Goal: Information Seeking & Learning: Compare options

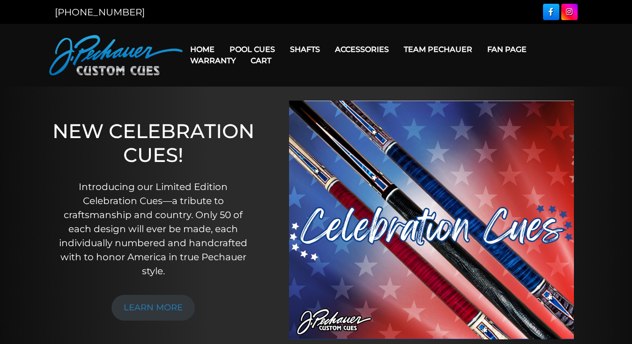
click at [263, 50] on link "Cart" at bounding box center [261, 61] width 36 height 24
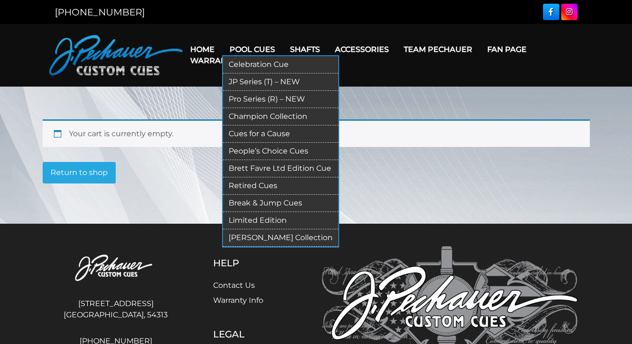
click at [249, 45] on link "Pool Cues" at bounding box center [252, 49] width 60 height 24
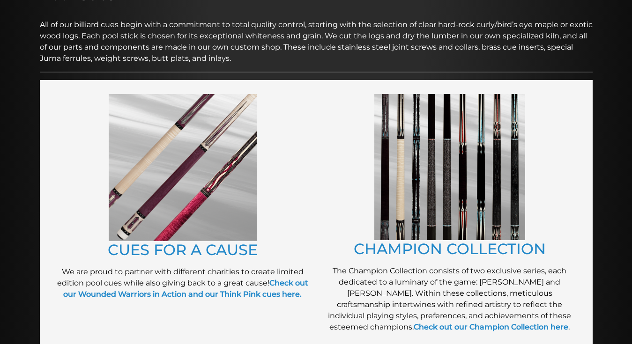
scroll to position [139, 0]
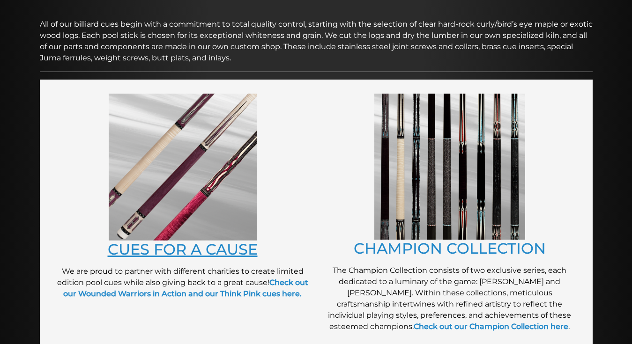
click at [161, 255] on link "CUES FOR A CAUSE" at bounding box center [183, 249] width 150 height 18
click at [429, 186] on img at bounding box center [449, 167] width 151 height 146
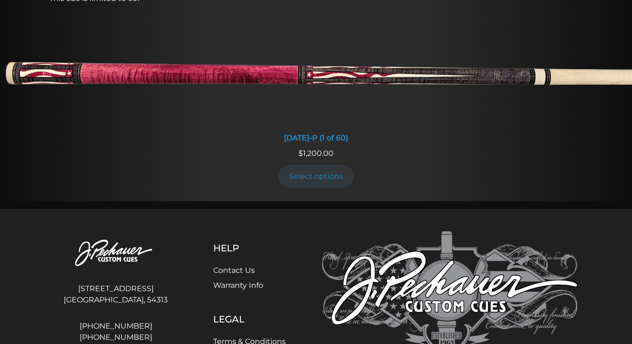
scroll to position [842, 0]
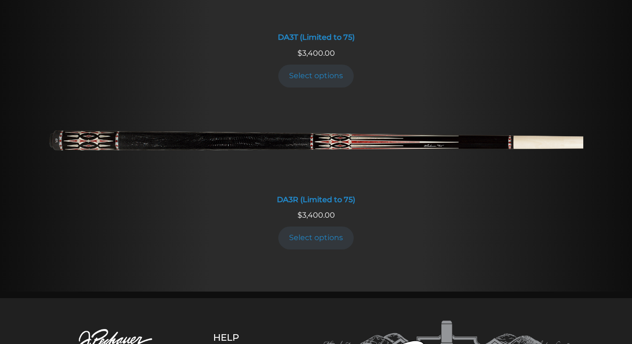
scroll to position [1757, 0]
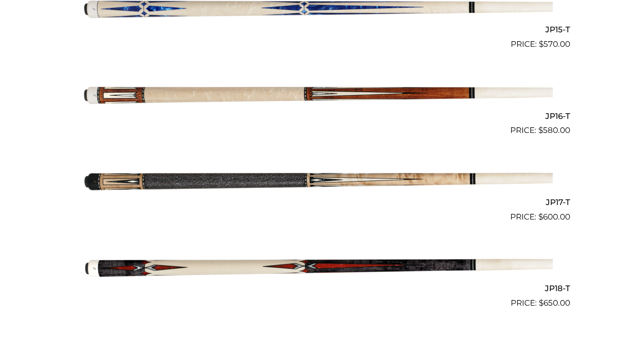
scroll to position [1589, 0]
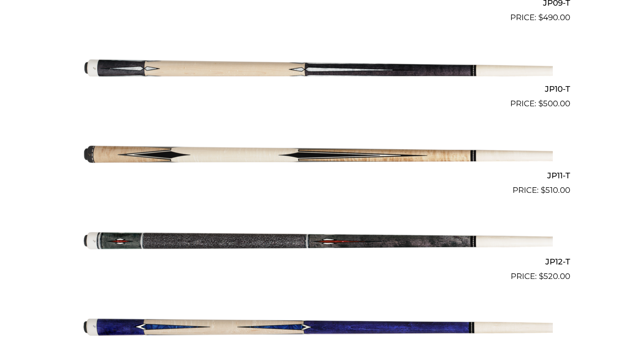
scroll to position [1085, 0]
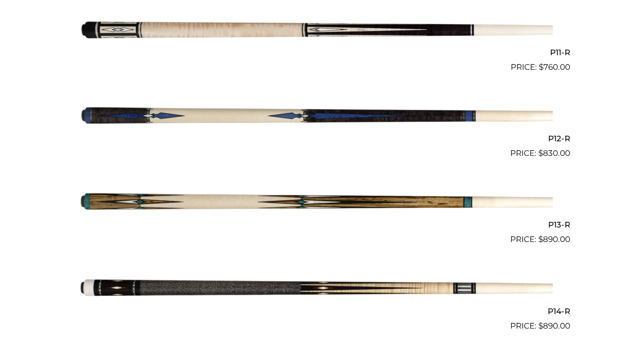
scroll to position [1187, 0]
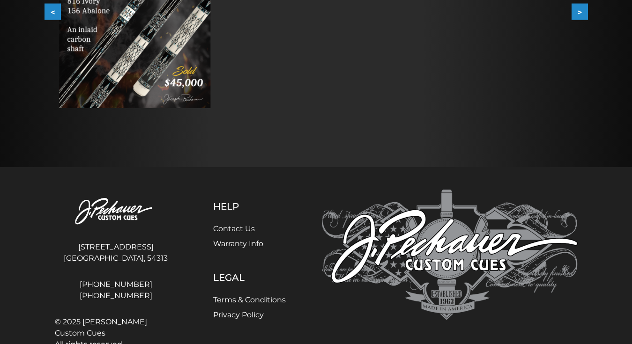
scroll to position [308, 0]
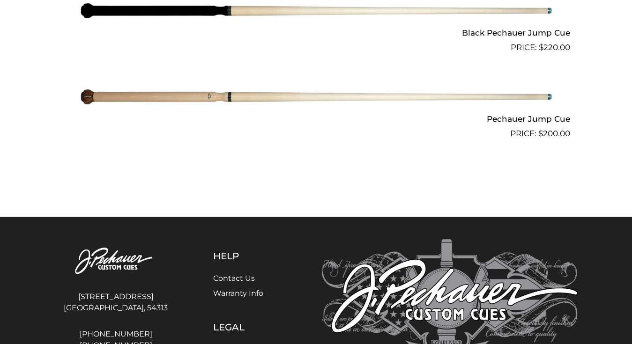
scroll to position [985, 0]
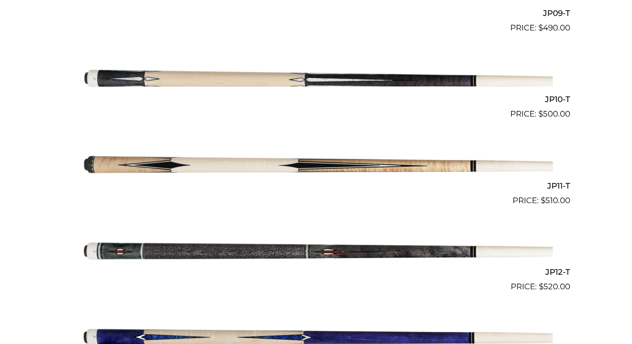
scroll to position [1048, 0]
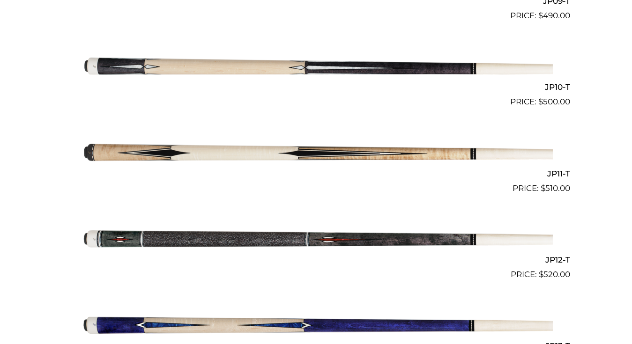
click at [373, 154] on img at bounding box center [316, 151] width 473 height 79
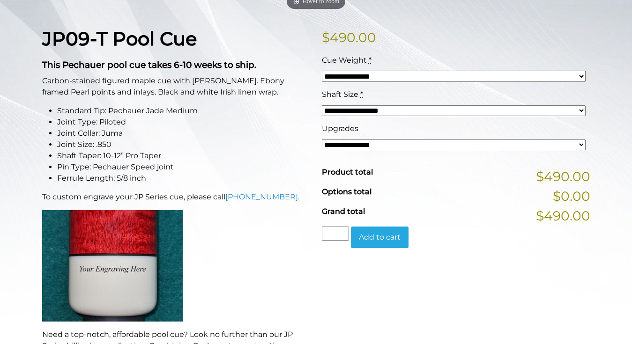
scroll to position [189, 0]
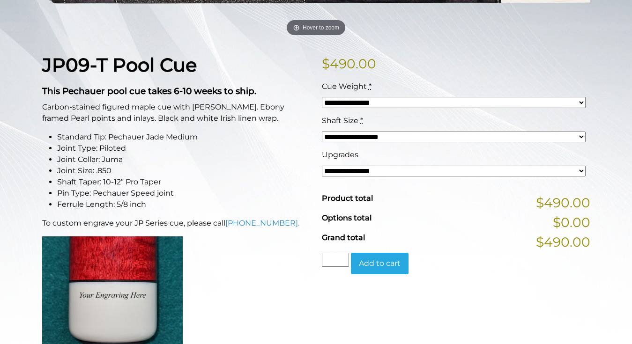
click at [380, 169] on select "**********" at bounding box center [454, 171] width 264 height 11
click at [369, 174] on select "**********" at bounding box center [454, 171] width 264 height 11
click at [347, 169] on select "**********" at bounding box center [454, 171] width 264 height 11
select select "*****"
click at [322, 166] on select "**********" at bounding box center [454, 171] width 264 height 11
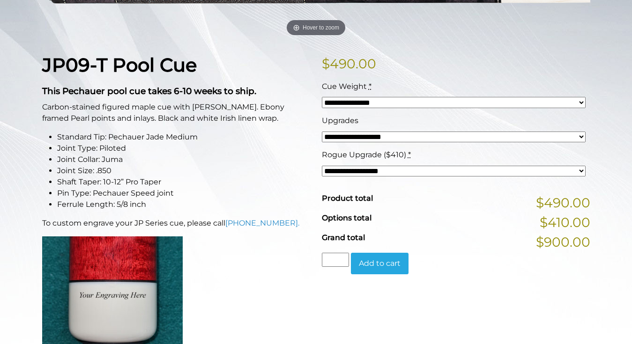
click at [352, 171] on select "**********" at bounding box center [454, 171] width 264 height 11
select select "*****"
click at [322, 166] on select "**********" at bounding box center [454, 171] width 264 height 11
click at [354, 167] on select "**********" at bounding box center [454, 171] width 264 height 11
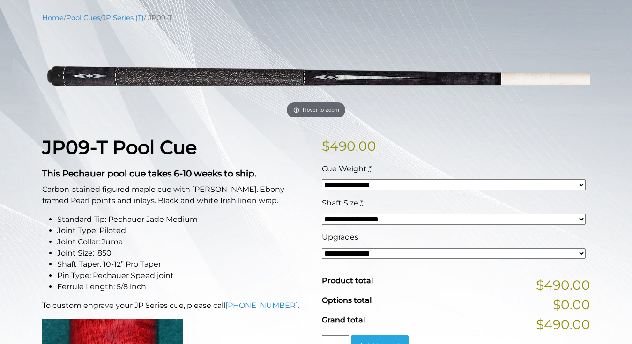
scroll to position [147, 0]
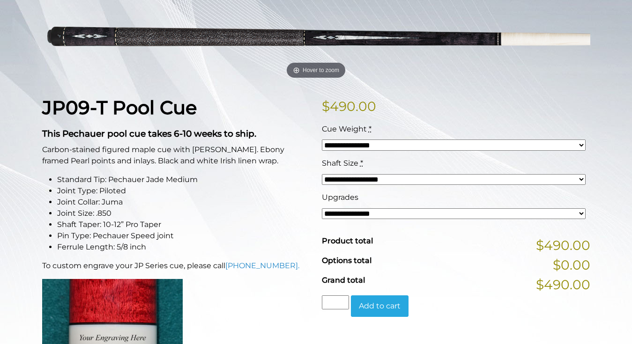
click at [369, 177] on select "**********" at bounding box center [454, 179] width 264 height 11
select select "*****"
click at [322, 174] on select "**********" at bounding box center [454, 179] width 264 height 11
click at [369, 145] on select "**********" at bounding box center [454, 145] width 264 height 11
select select "*****"
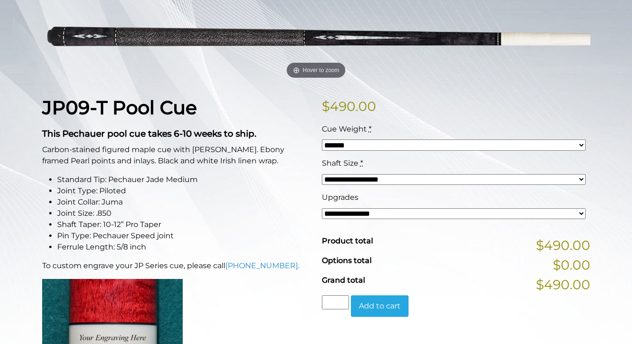
click at [322, 140] on select "**********" at bounding box center [454, 145] width 264 height 11
click at [299, 184] on li "Standard Tip: Pechauer Jade Medium" at bounding box center [183, 179] width 253 height 11
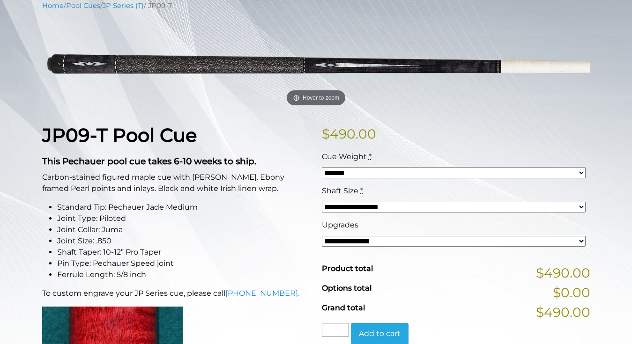
scroll to position [65, 0]
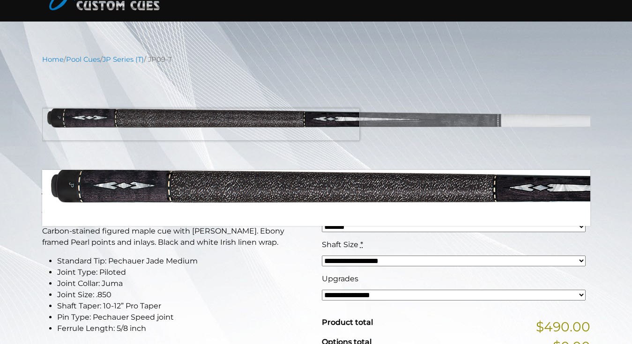
click at [169, 125] on img at bounding box center [316, 117] width 548 height 91
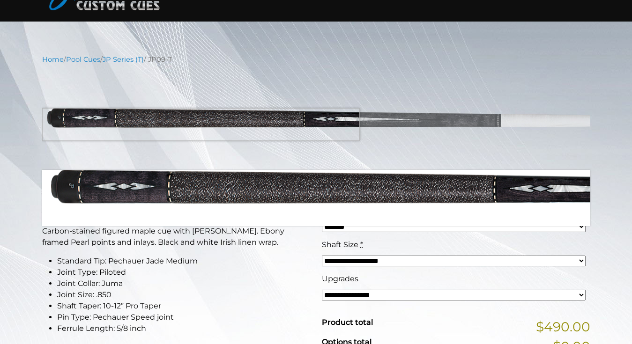
click at [169, 125] on img at bounding box center [316, 117] width 548 height 91
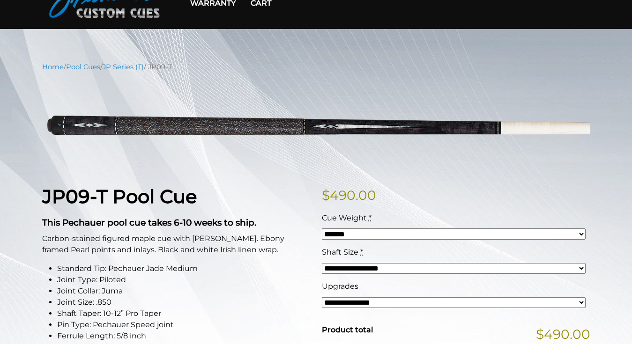
scroll to position [67, 0]
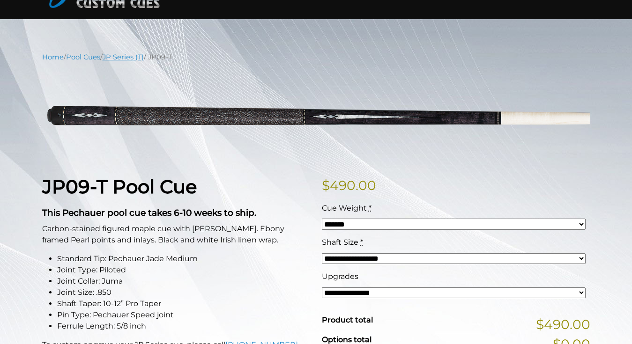
click at [134, 59] on link "JP Series (T)" at bounding box center [123, 57] width 41 height 8
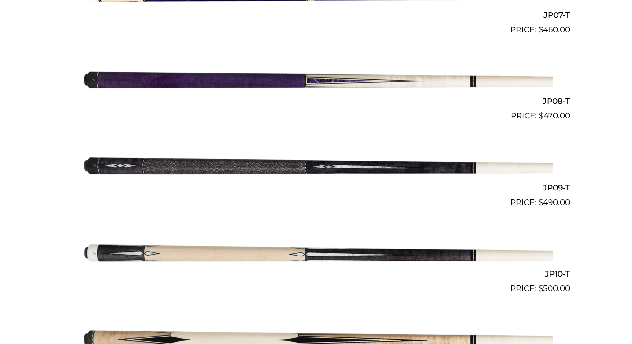
scroll to position [889, 0]
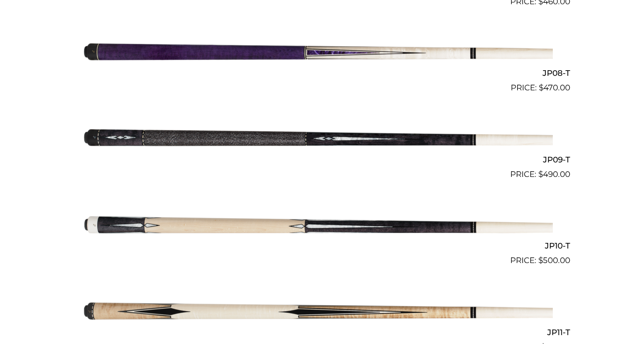
click at [478, 142] on img at bounding box center [316, 137] width 473 height 79
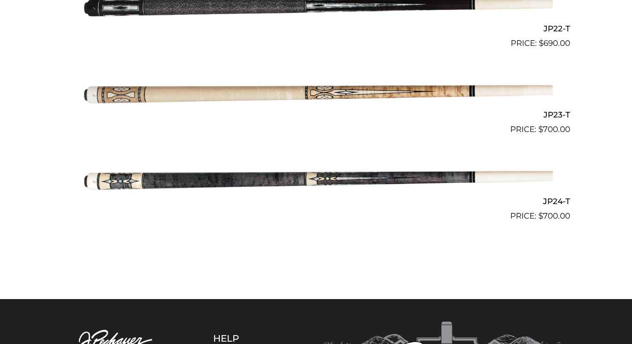
scroll to position [2131, 0]
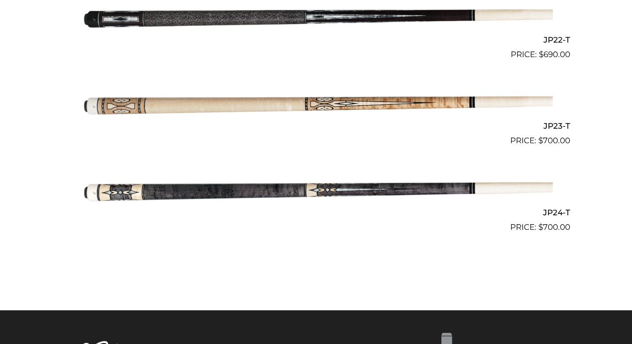
click at [348, 102] on img at bounding box center [316, 104] width 473 height 79
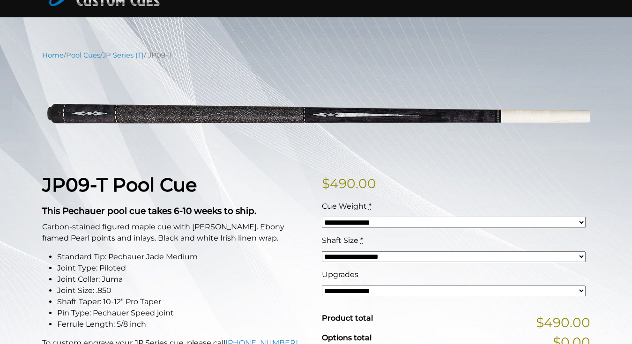
scroll to position [74, 0]
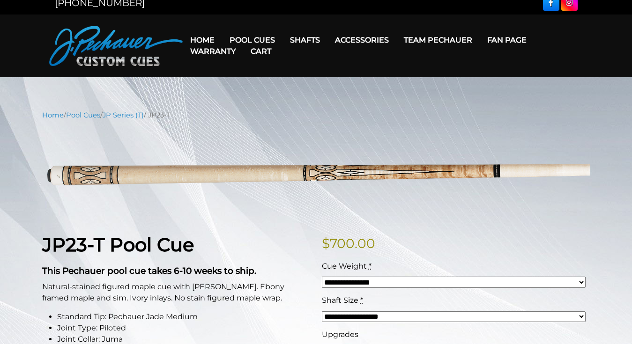
scroll to position [10, 0]
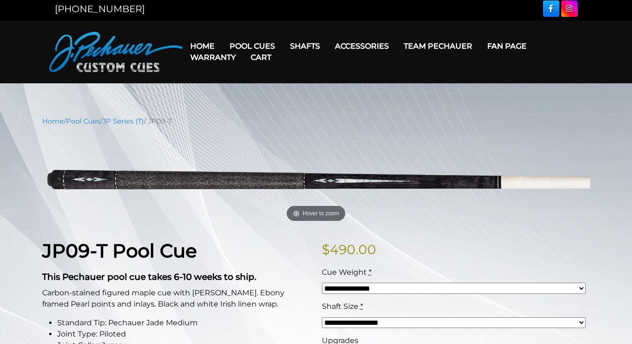
scroll to position [6, 0]
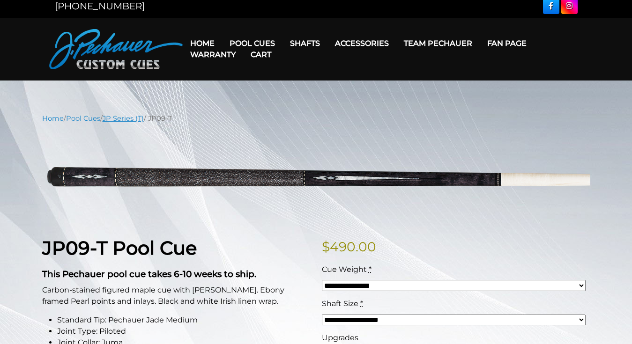
click at [134, 119] on link "JP Series (T)" at bounding box center [123, 118] width 41 height 8
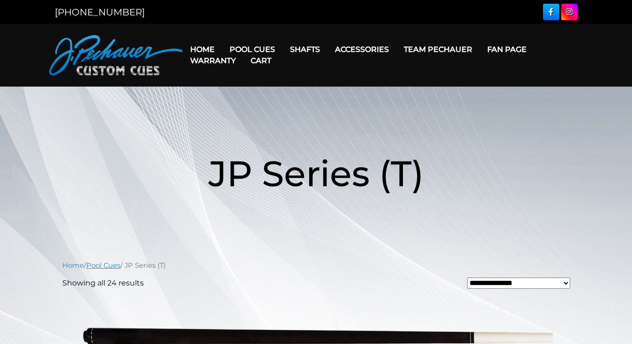
click at [111, 265] on link "Pool Cues" at bounding box center [103, 265] width 34 height 8
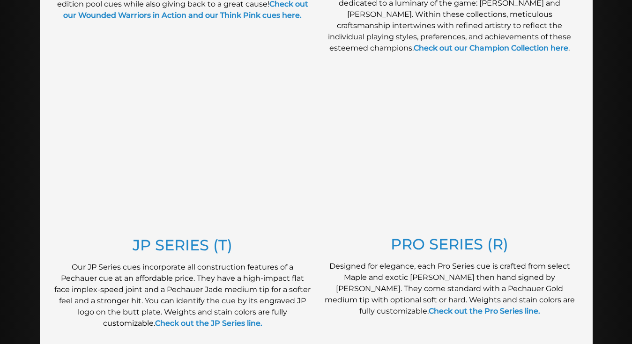
scroll to position [472, 0]
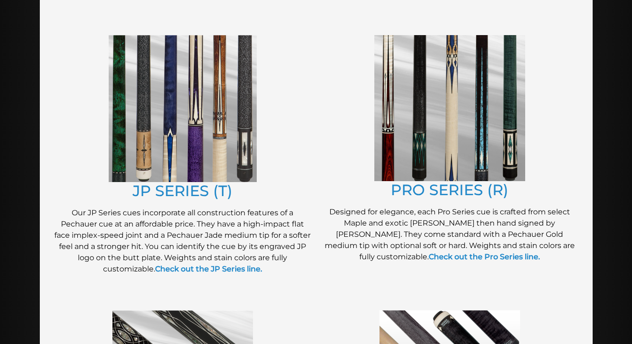
click at [469, 135] on img at bounding box center [449, 108] width 151 height 146
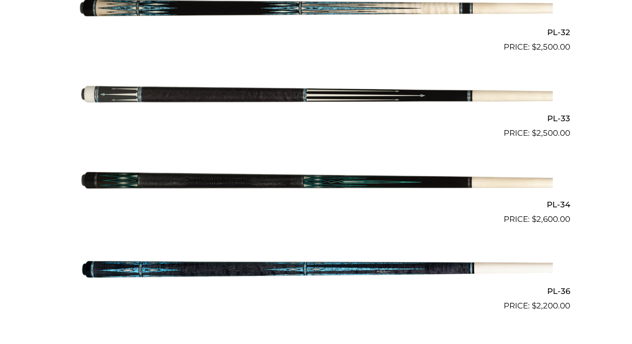
scroll to position [2330, 0]
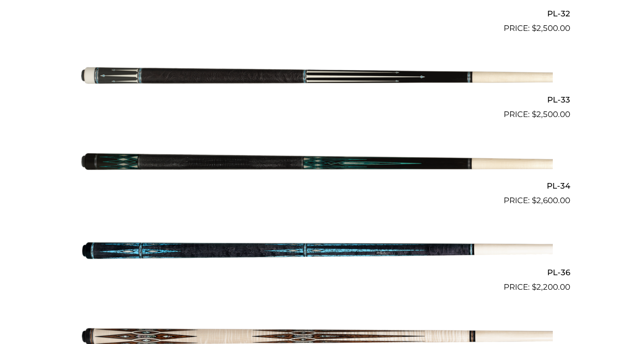
click at [295, 76] on img at bounding box center [316, 77] width 473 height 79
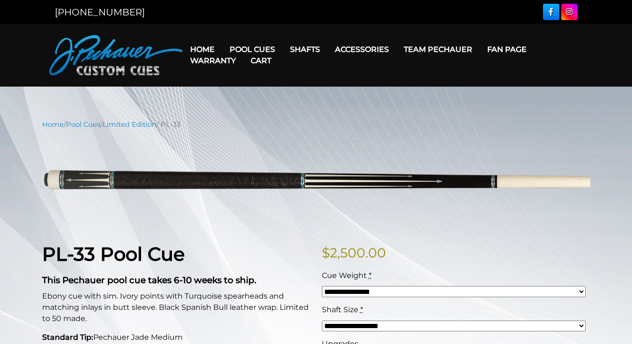
scroll to position [15, 0]
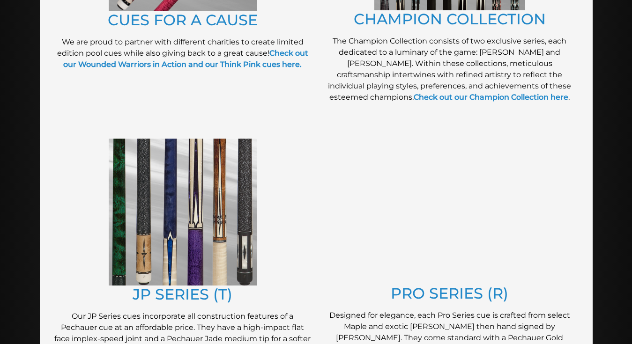
scroll to position [374, 0]
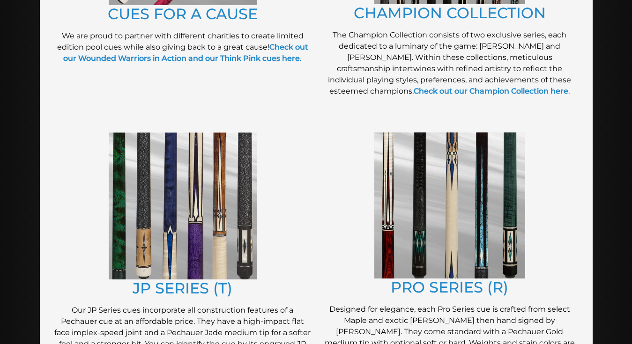
click at [162, 226] on img at bounding box center [183, 206] width 148 height 147
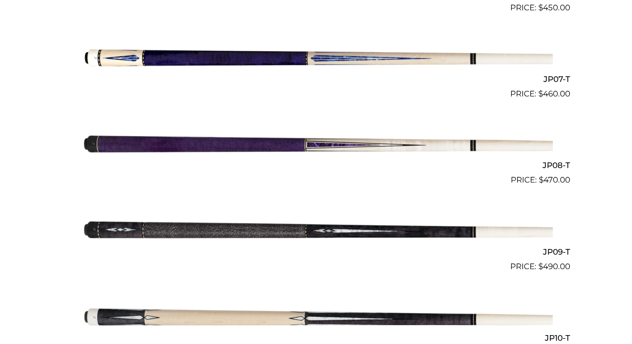
scroll to position [815, 0]
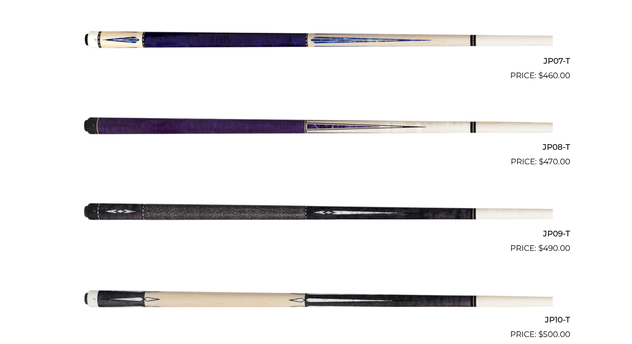
click at [223, 207] on img at bounding box center [316, 211] width 473 height 79
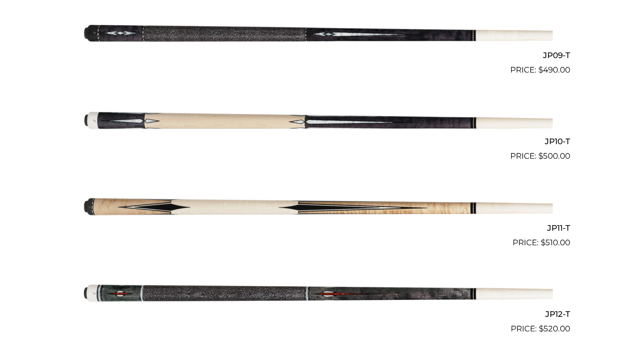
scroll to position [996, 0]
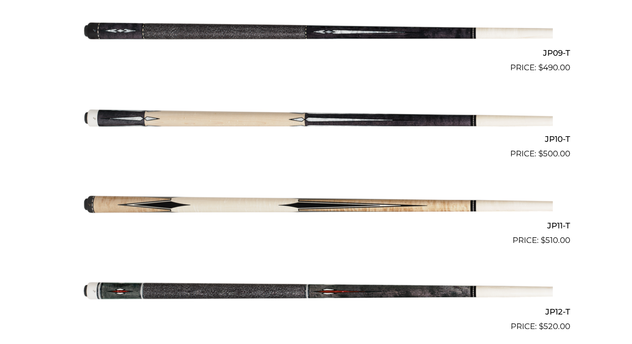
click at [258, 206] on img at bounding box center [316, 203] width 473 height 79
click at [281, 164] on img at bounding box center [316, 203] width 473 height 79
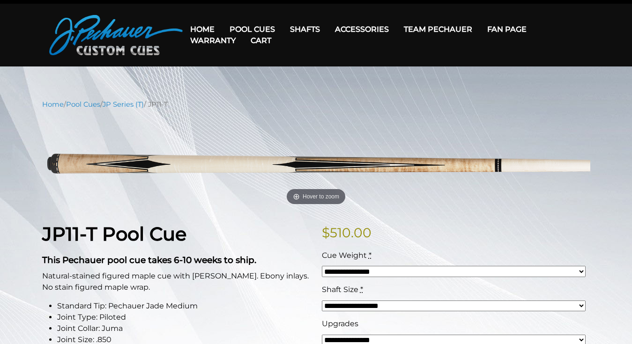
scroll to position [21, 0]
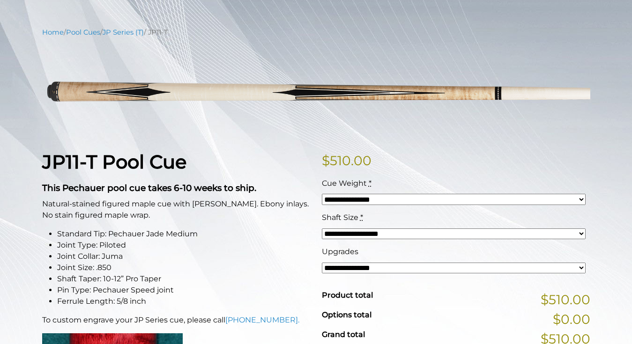
scroll to position [51, 0]
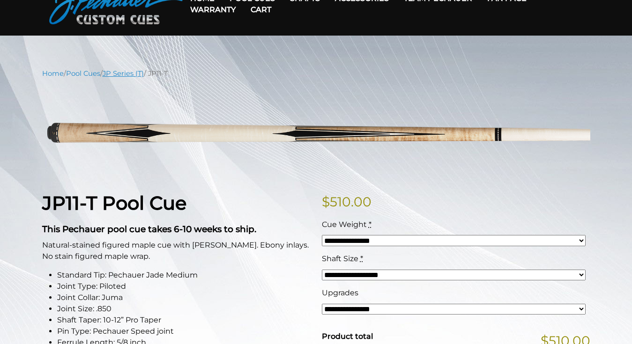
click at [121, 74] on link "JP Series (T)" at bounding box center [123, 73] width 41 height 8
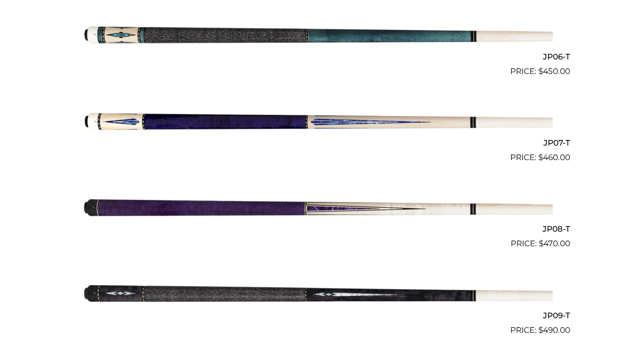
scroll to position [751, 0]
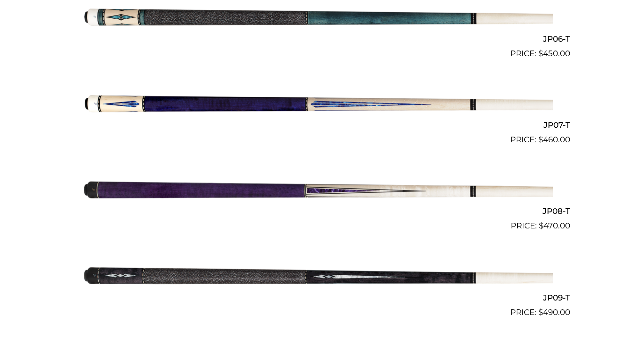
click at [278, 108] on img at bounding box center [316, 103] width 473 height 79
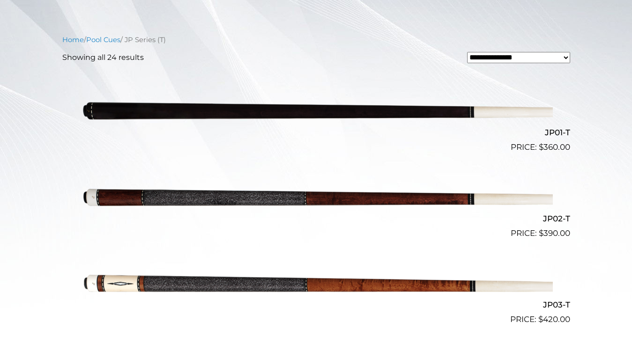
scroll to position [228, 0]
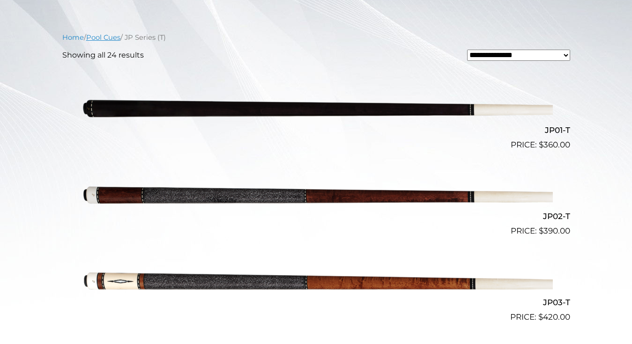
click at [109, 37] on link "Pool Cues" at bounding box center [103, 37] width 34 height 8
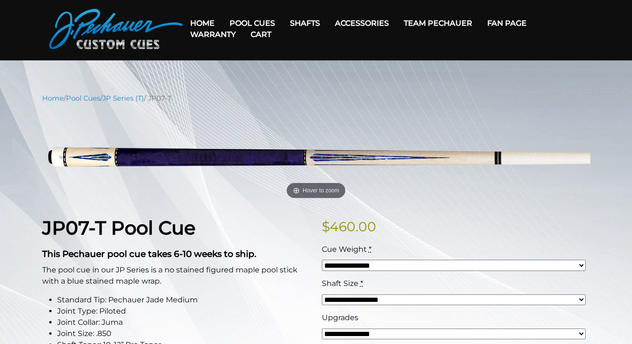
scroll to position [27, 0]
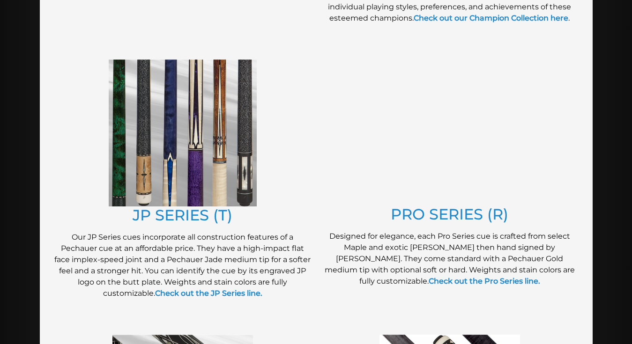
scroll to position [471, 0]
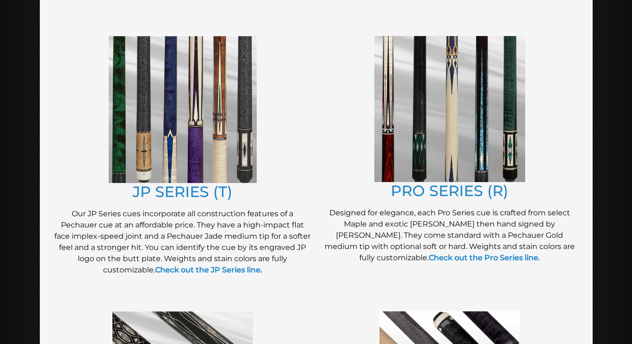
click at [441, 132] on img at bounding box center [449, 109] width 151 height 146
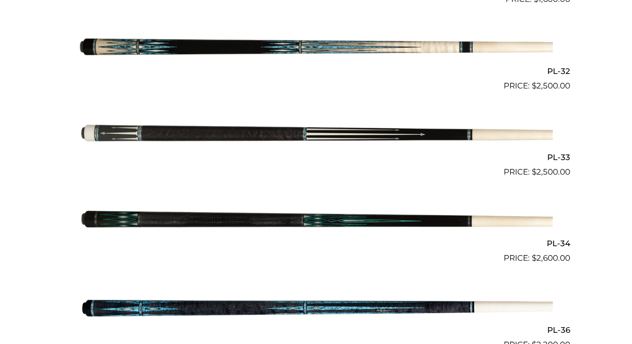
scroll to position [2274, 0]
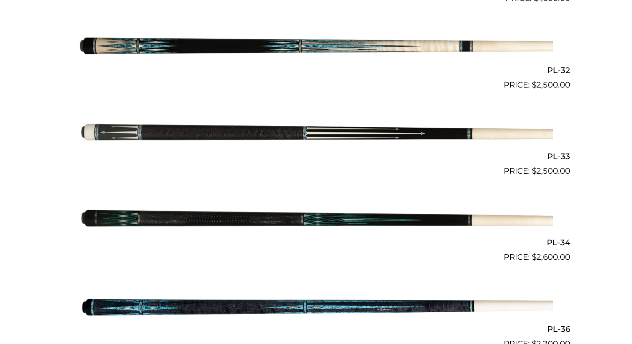
click at [229, 224] on img at bounding box center [316, 220] width 473 height 79
click at [424, 181] on img at bounding box center [316, 220] width 473 height 79
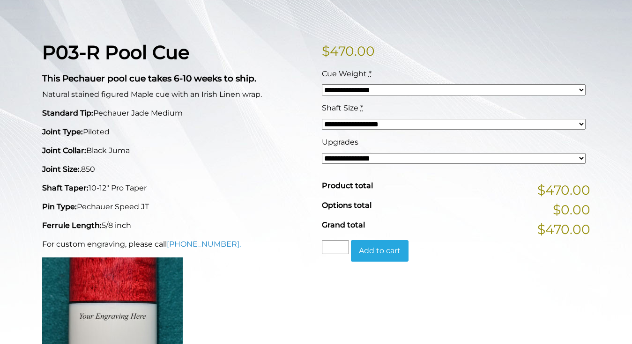
scroll to position [200, 0]
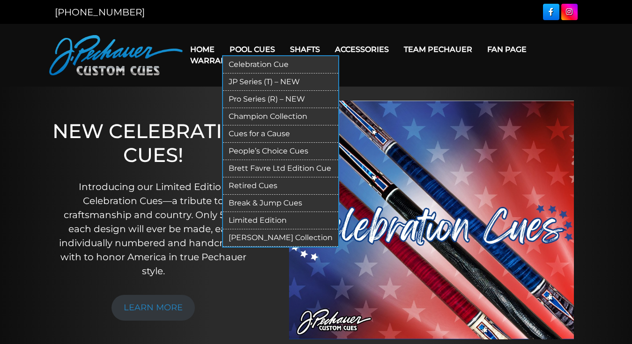
click at [247, 46] on link "Pool Cues" at bounding box center [252, 49] width 60 height 24
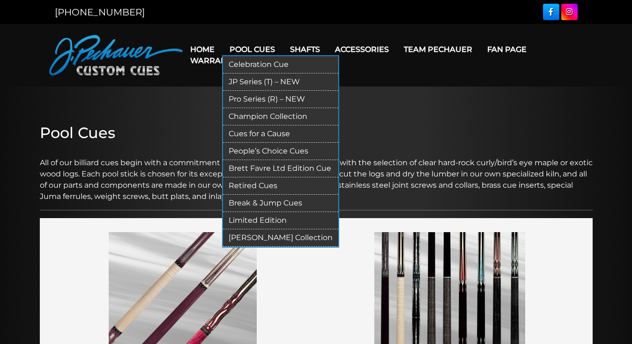
click at [253, 81] on link "JP Series (T) – NEW" at bounding box center [280, 82] width 115 height 17
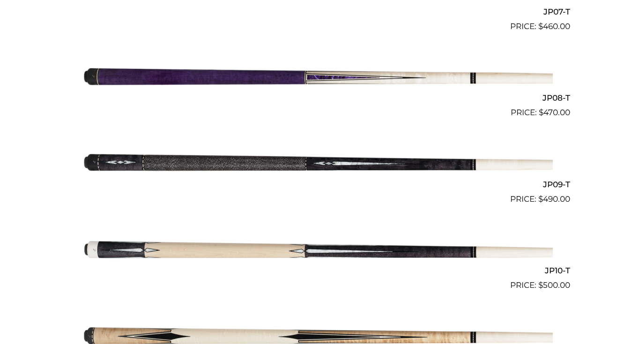
scroll to position [869, 0]
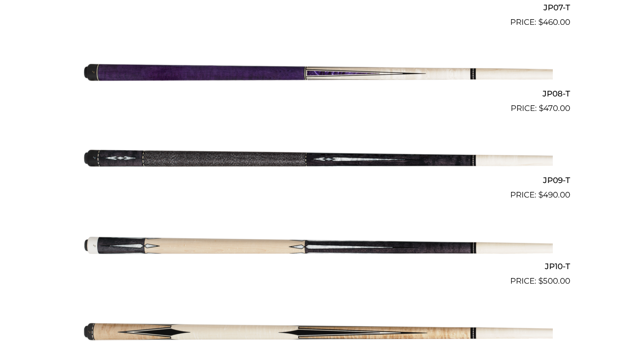
click at [400, 158] on img at bounding box center [316, 157] width 473 height 79
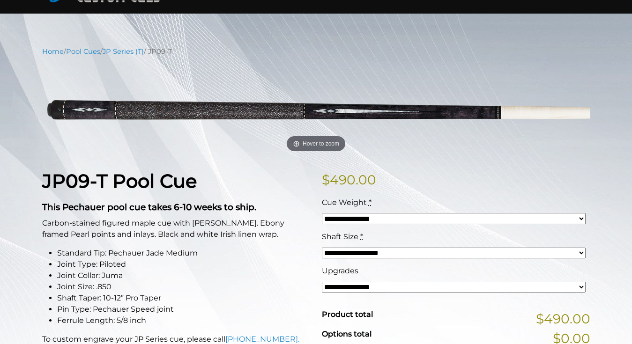
scroll to position [87, 0]
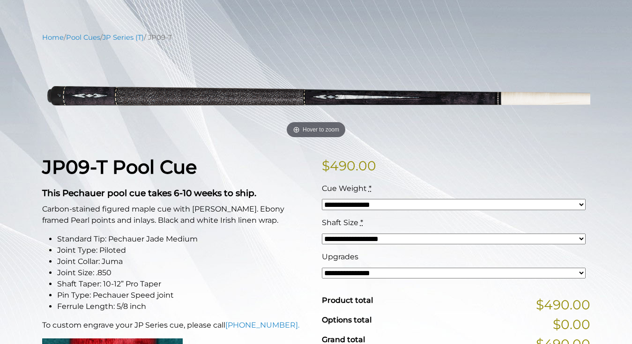
click at [406, 242] on select "**********" at bounding box center [454, 239] width 264 height 11
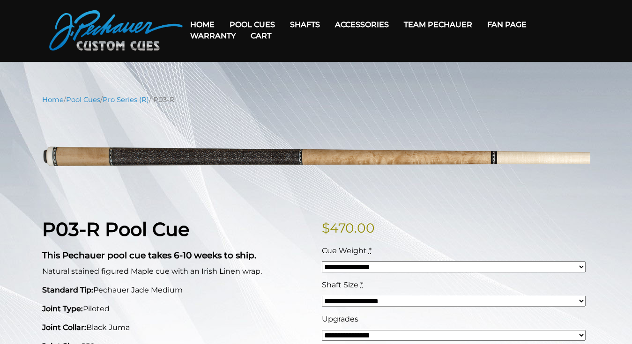
scroll to position [22, 0]
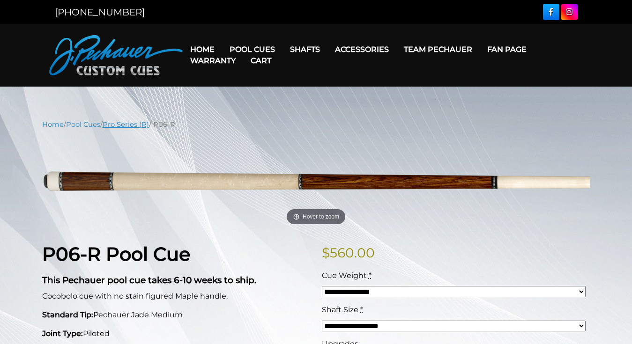
click at [129, 124] on link "Pro Series (R)" at bounding box center [126, 124] width 46 height 8
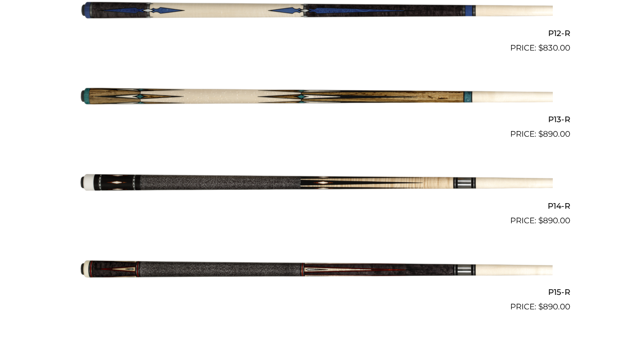
scroll to position [1276, 0]
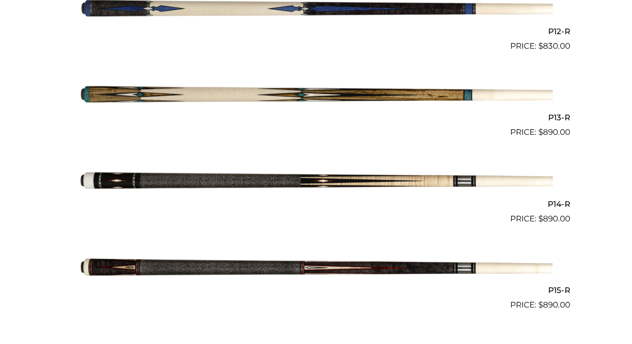
click at [147, 93] on img at bounding box center [316, 95] width 473 height 79
